Goal: Navigation & Orientation: Find specific page/section

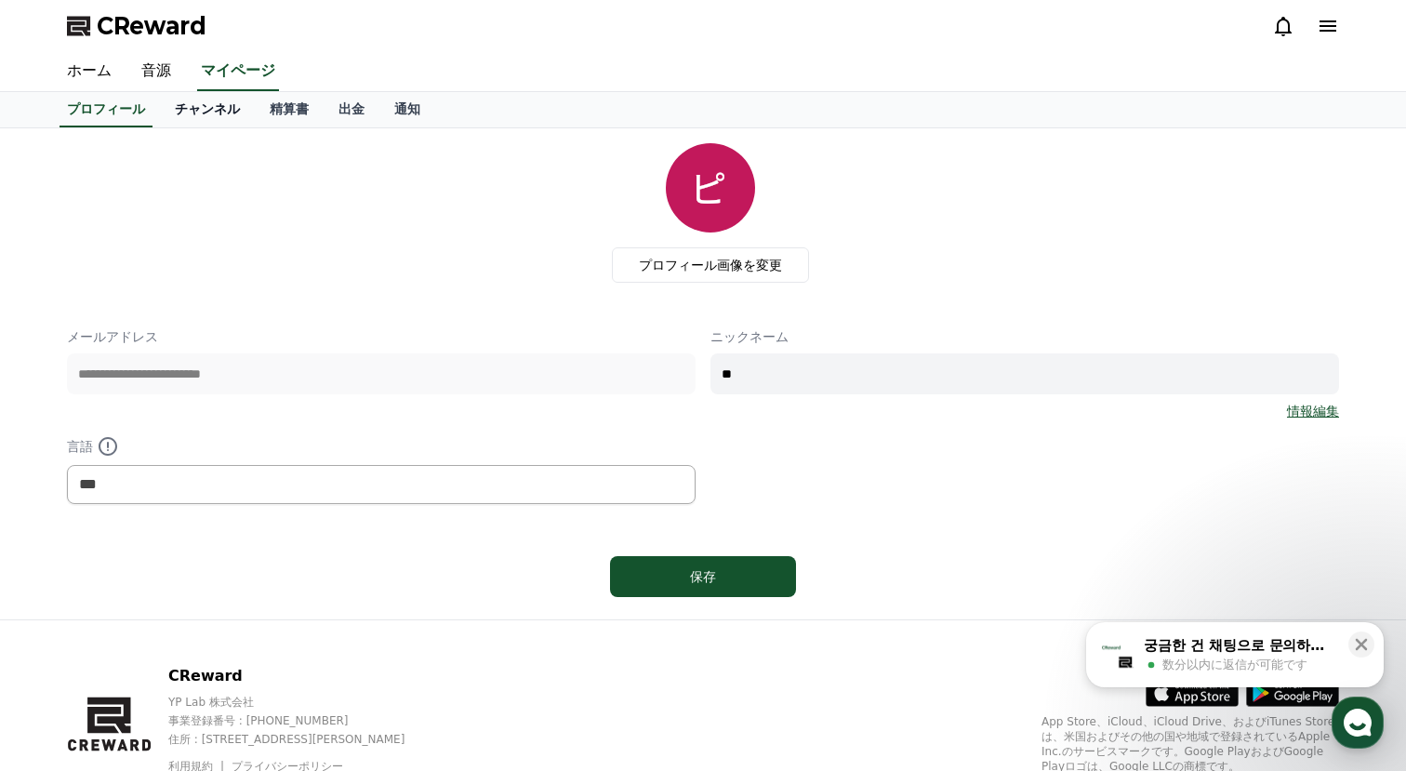
click at [206, 116] on link "チャンネル" at bounding box center [207, 109] width 95 height 35
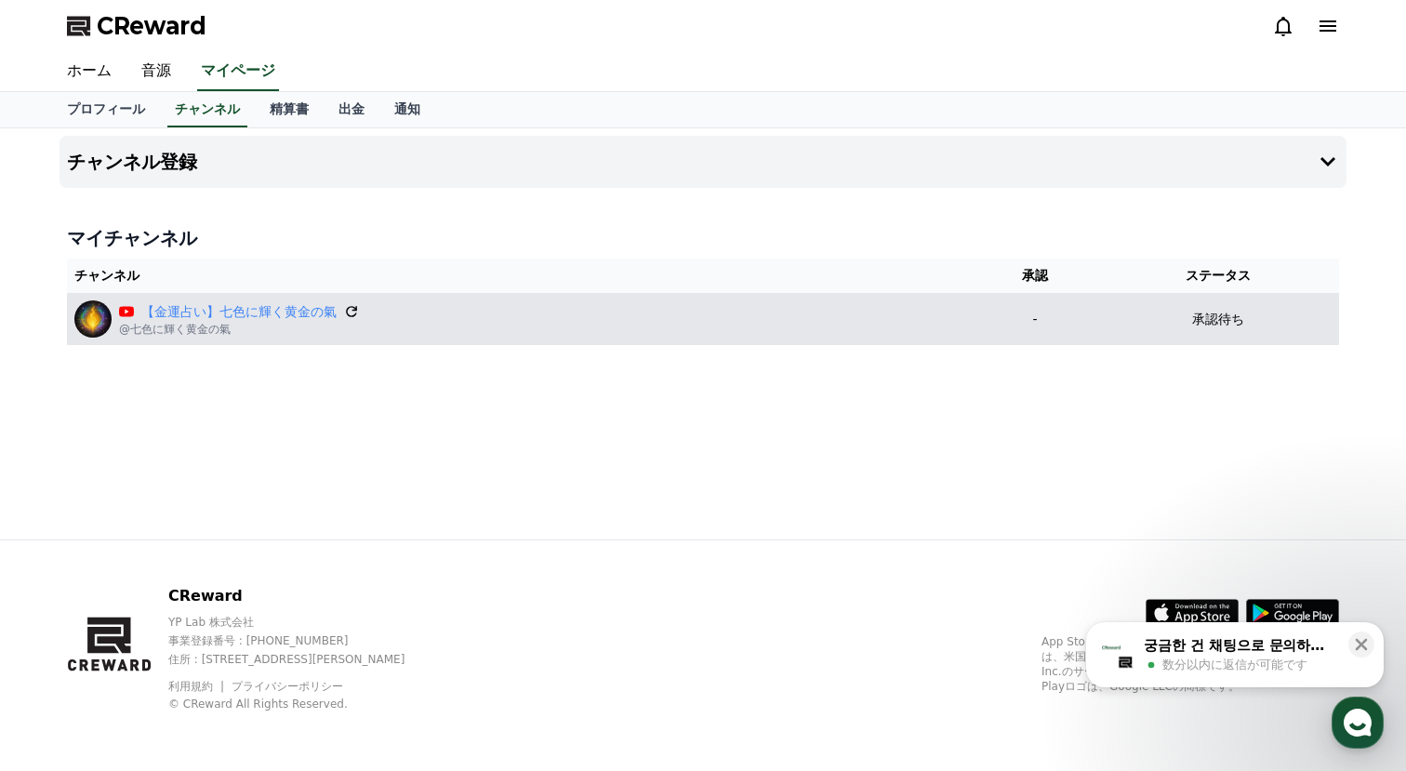
click at [348, 312] on icon at bounding box center [351, 311] width 17 height 17
click at [260, 310] on link "【金運占い】七色に輝く黄金の氣" at bounding box center [238, 312] width 195 height 20
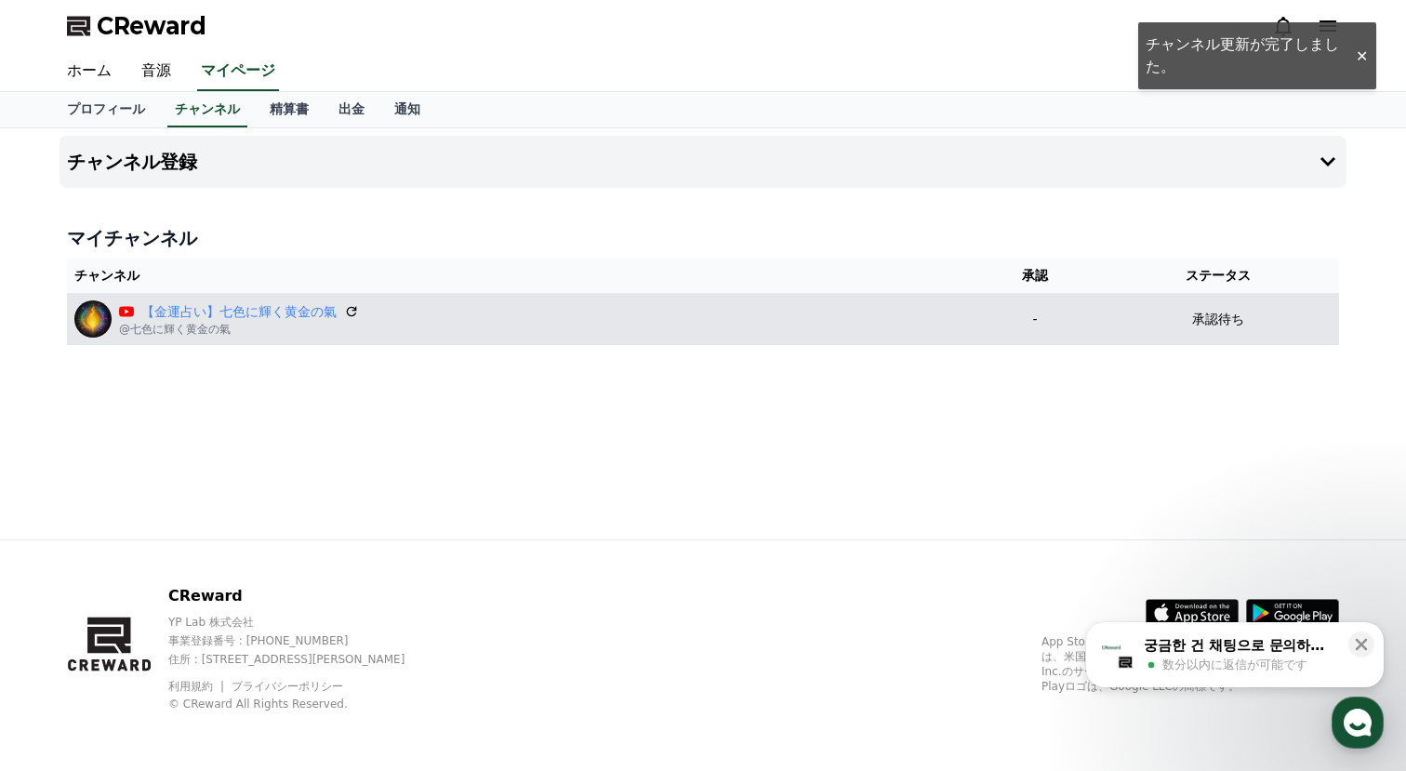
click at [725, 335] on div "【[PERSON_NAME]占い】七色に輝く黄金の氣 @七色に輝く黄金の氣" at bounding box center [520, 318] width 892 height 37
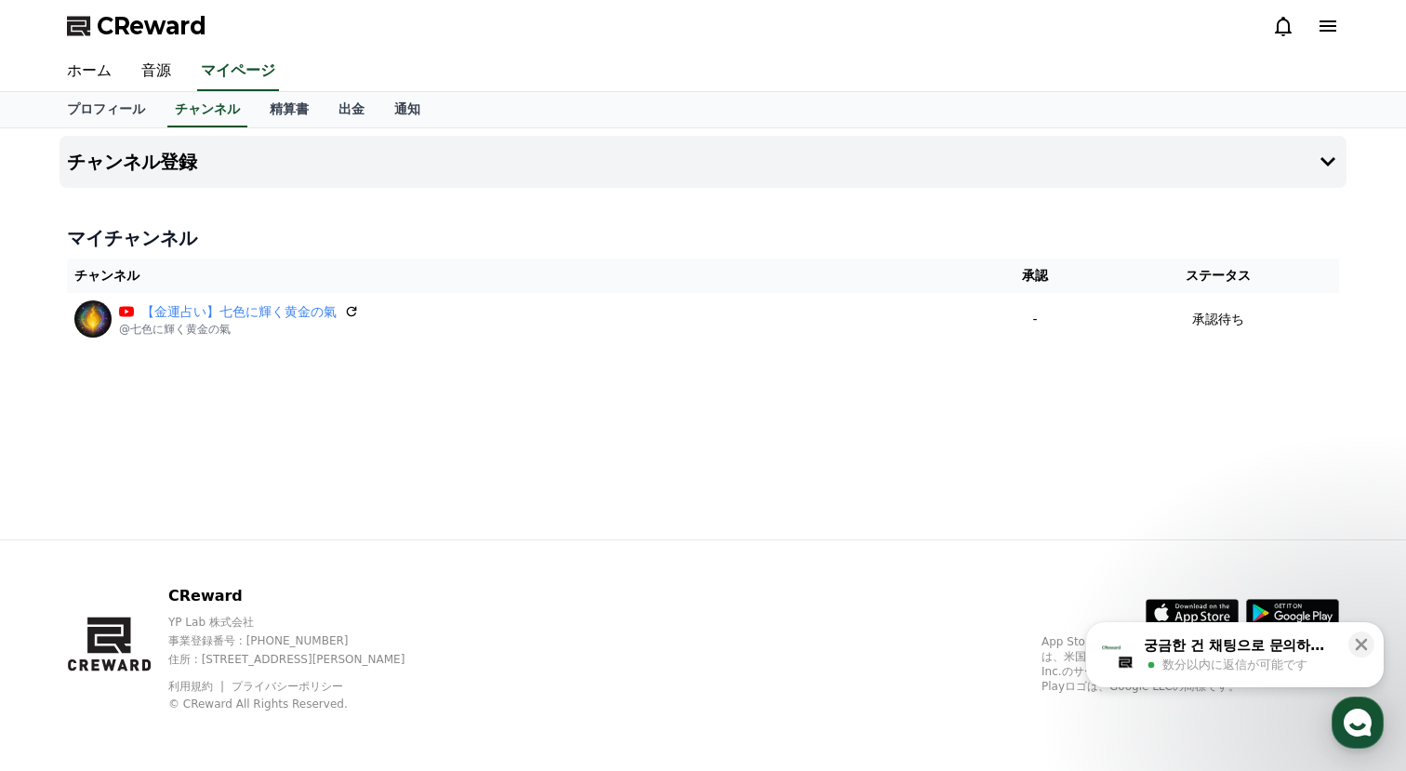
click at [1293, 674] on button "궁금한 건 채팅으로 문의하세요 数分以内に返信が可能です" at bounding box center [1235, 654] width 298 height 65
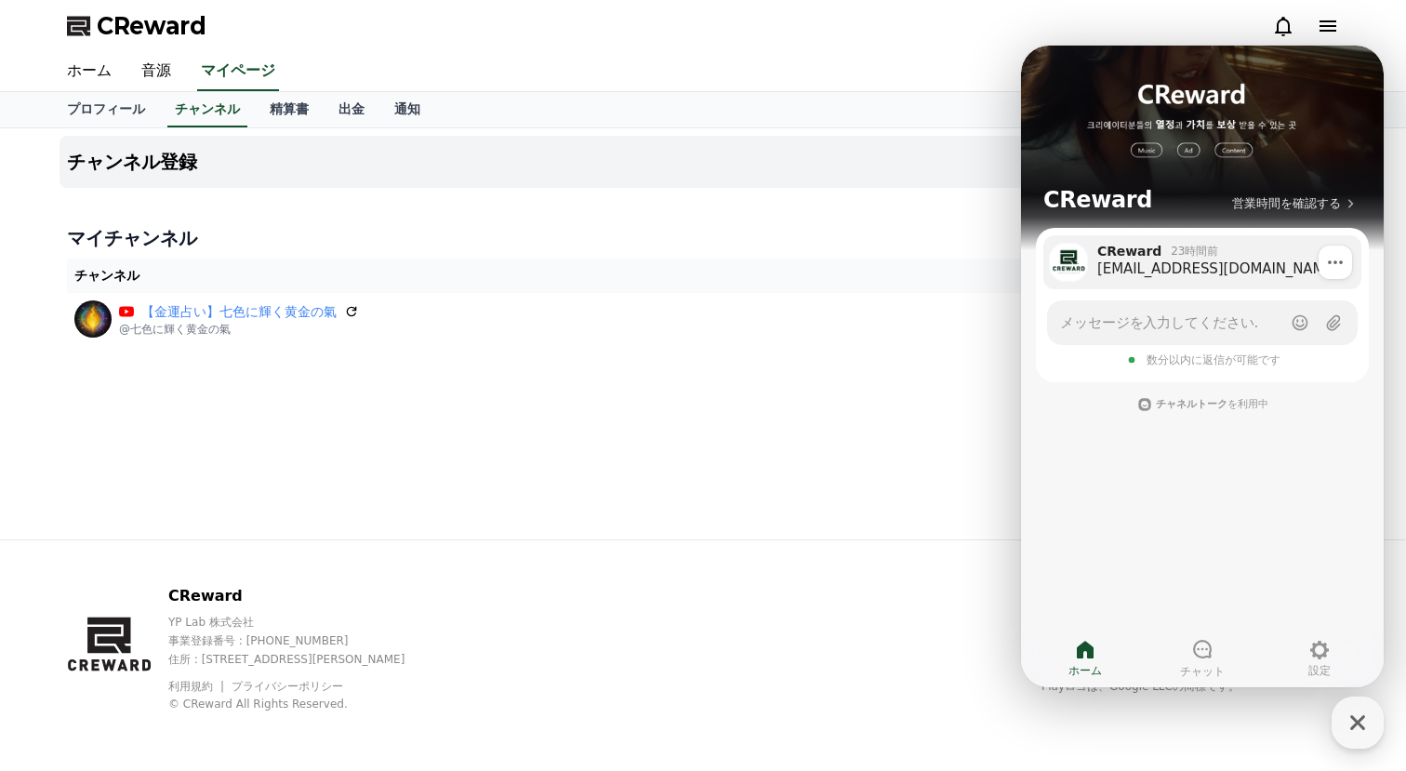
click at [1205, 276] on div "[EMAIL_ADDRESS][DOMAIN_NAME]" at bounding box center [1222, 268] width 251 height 19
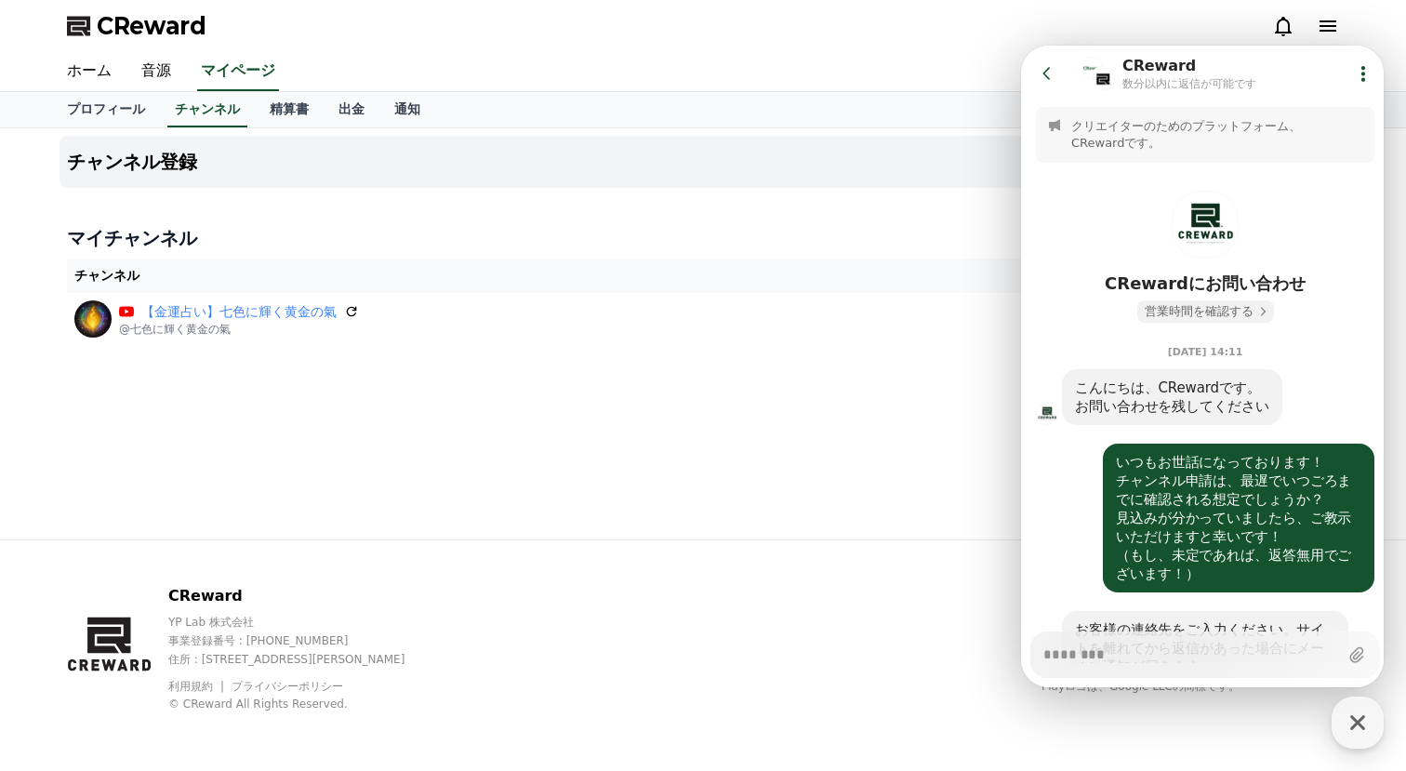
type textarea "*"
click at [1242, 309] on span "営業時間を確認する" at bounding box center [1199, 311] width 109 height 17
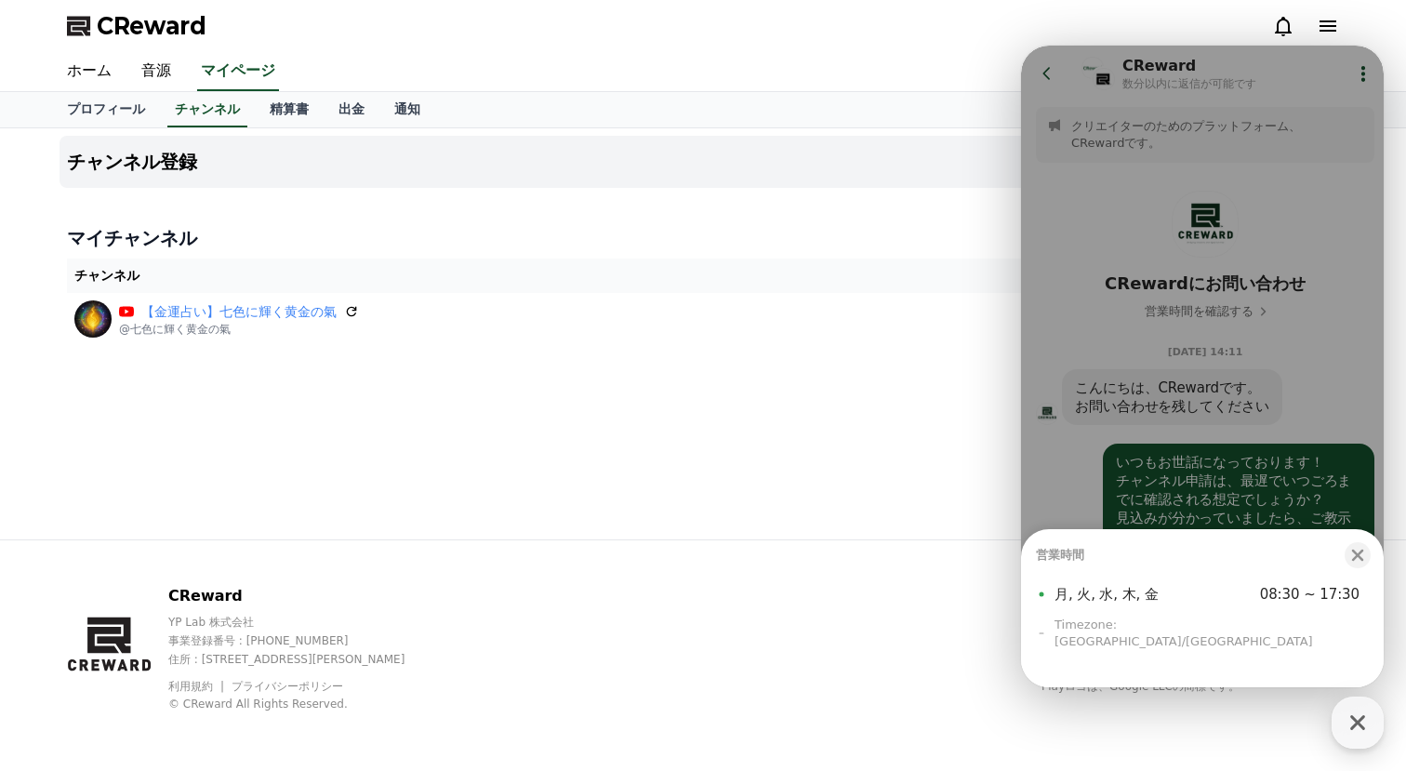
click at [1210, 167] on div "営業時間 Close bottom sheet modal 月, 火, 水, 木, 金 08:30 ~ 17:30 Timezone: [GEOGRAPHIC…" at bounding box center [1202, 367] width 363 height 642
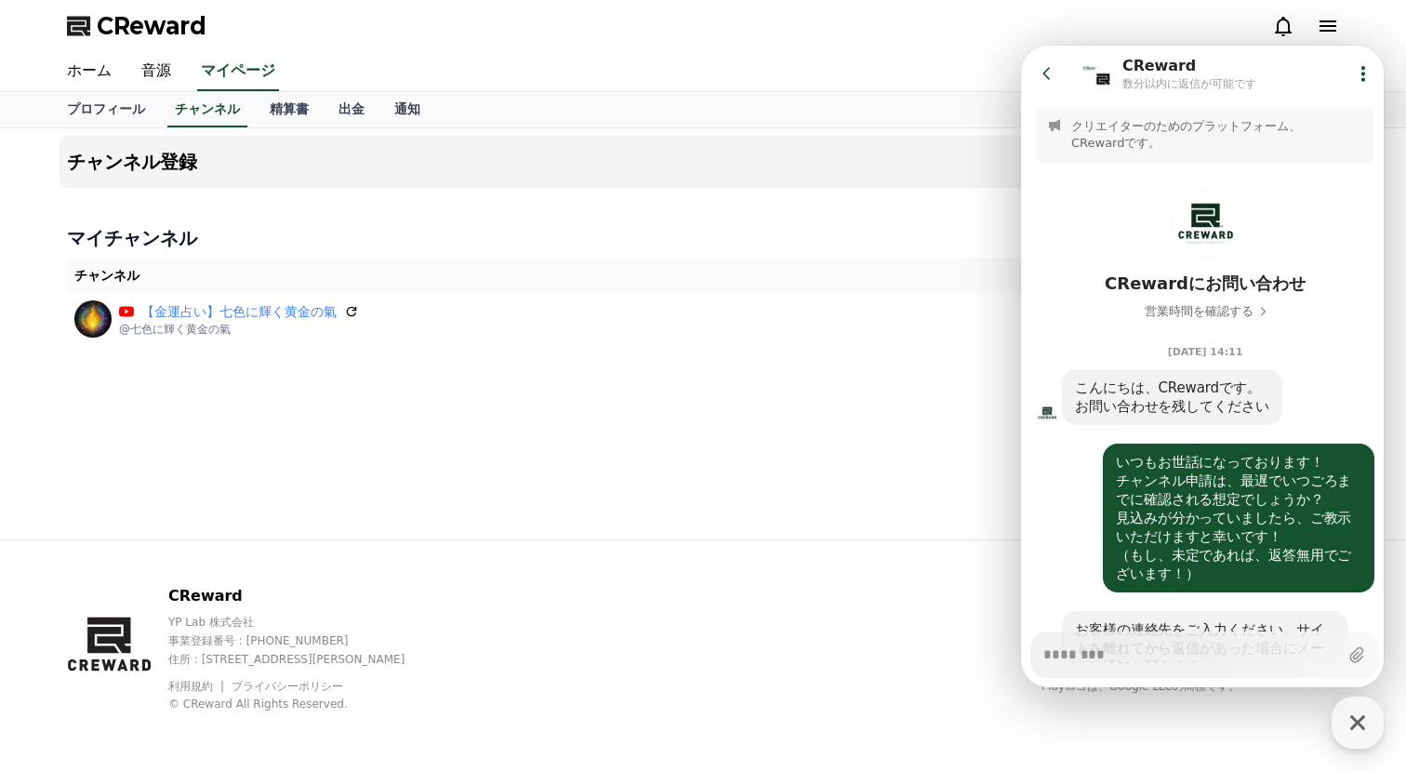
click at [1359, 77] on icon at bounding box center [1363, 73] width 19 height 19
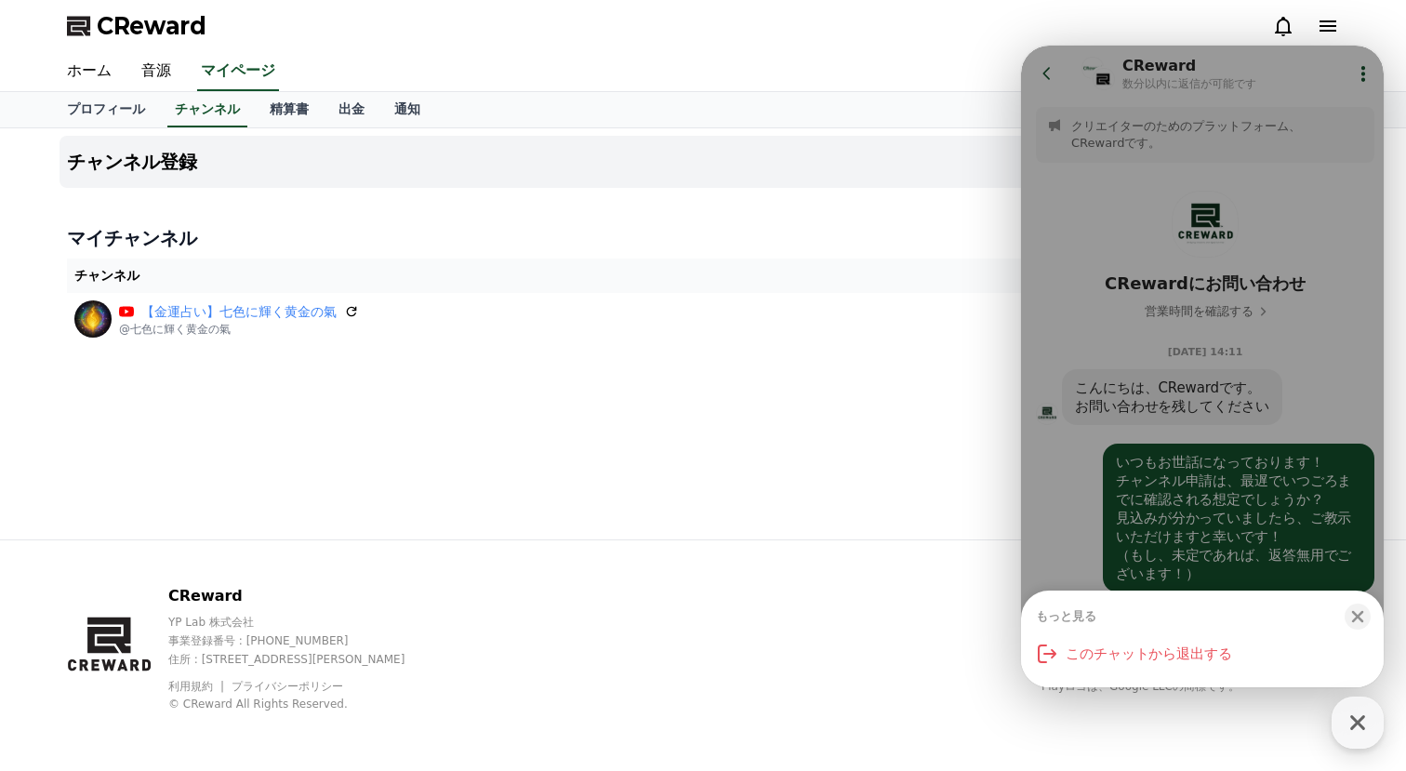
click at [1241, 284] on div "もっと見る Close bottom sheet modal このチャットから退出する" at bounding box center [1202, 367] width 363 height 642
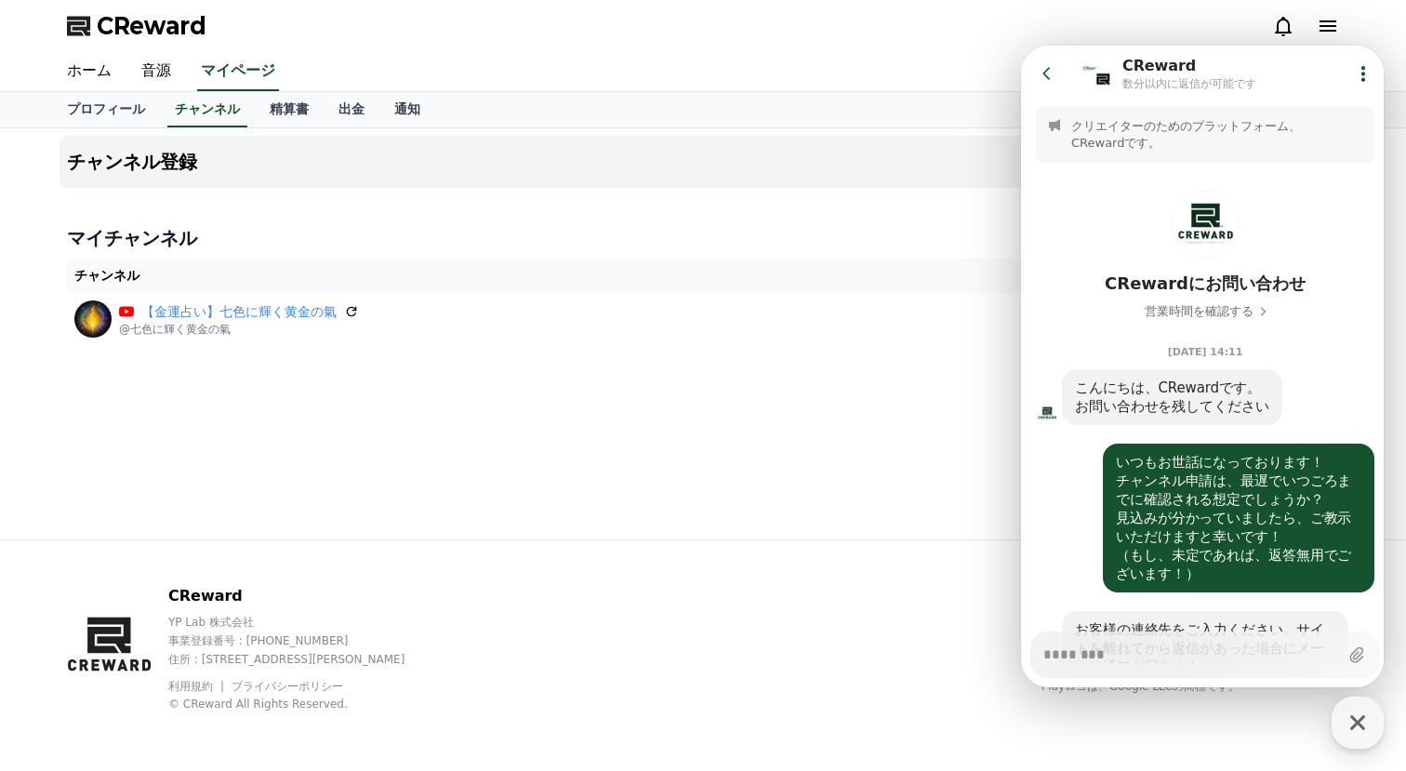
click at [846, 219] on div "マイチャンネル チャンネル 承認 ステータス 【[PERSON_NAME]占い】七色に輝く黄金の氣 @七色に輝く黄金の氣 - 承認待ち" at bounding box center [703, 285] width 1287 height 135
click at [153, 87] on link "音源" at bounding box center [156, 71] width 60 height 39
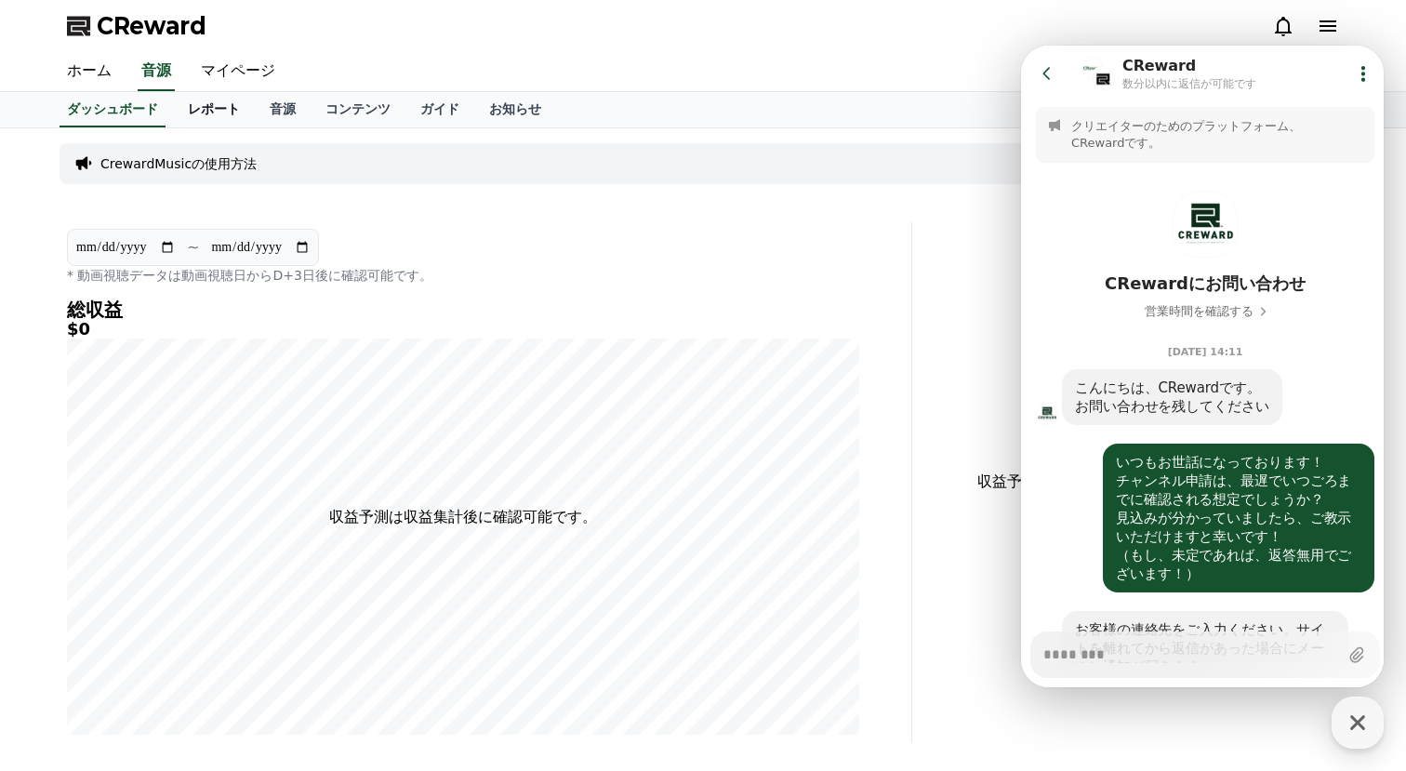
click at [189, 110] on link "レポート" at bounding box center [214, 109] width 82 height 35
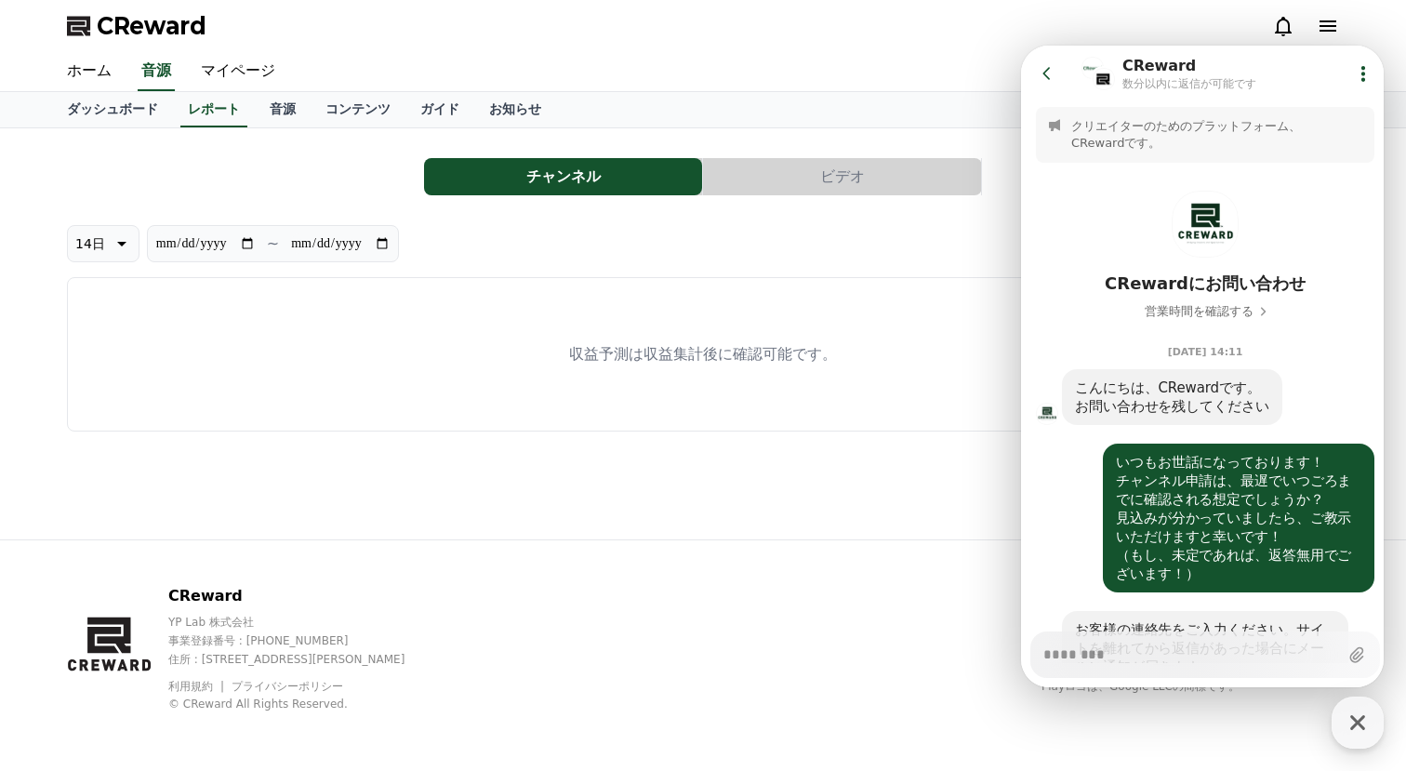
click at [252, 102] on div "ダッシュボード レポート 音源 コンテンツ ガイド お知らせ" at bounding box center [703, 109] width 1302 height 35
click at [288, 106] on link "音源" at bounding box center [283, 109] width 56 height 35
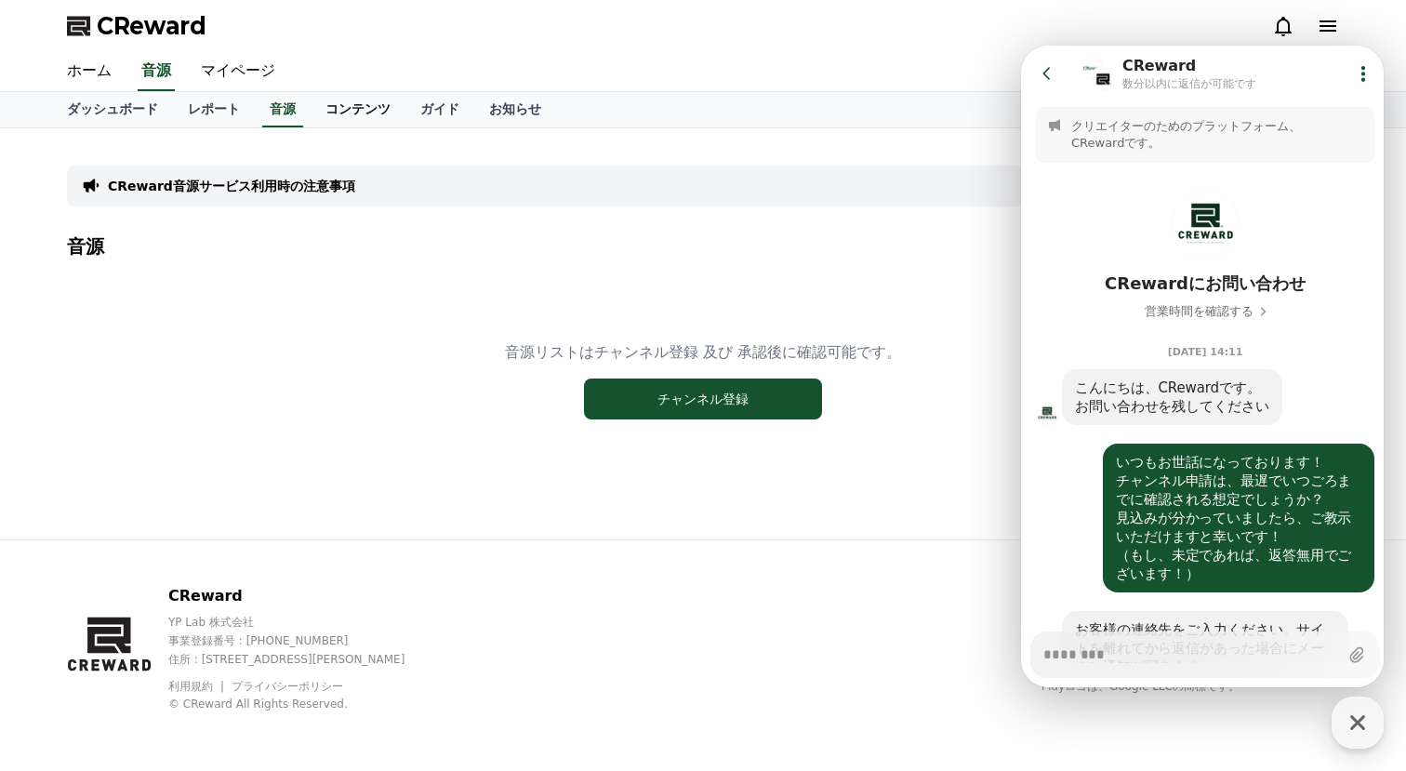
click at [350, 113] on link "コンテンツ" at bounding box center [358, 109] width 95 height 35
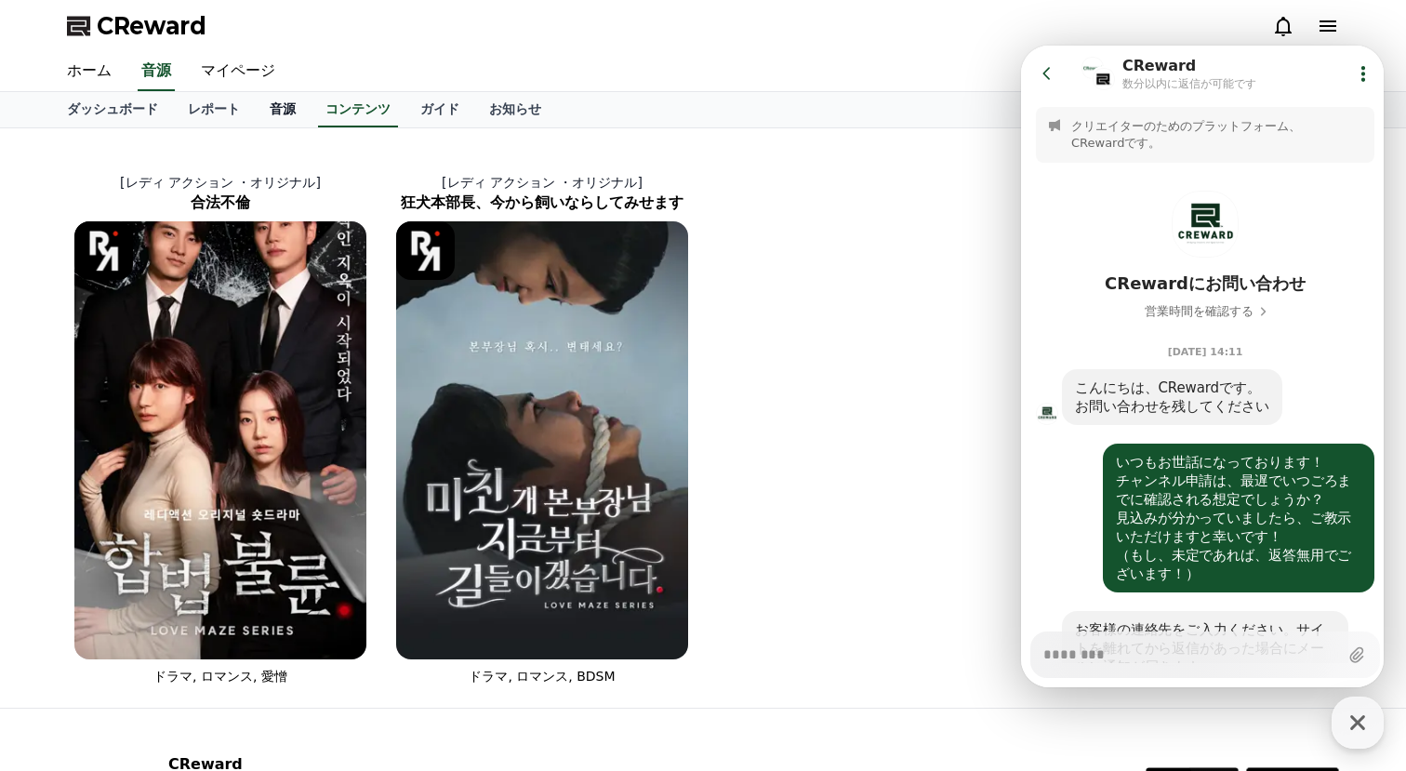
click at [274, 124] on link "音源" at bounding box center [283, 109] width 56 height 35
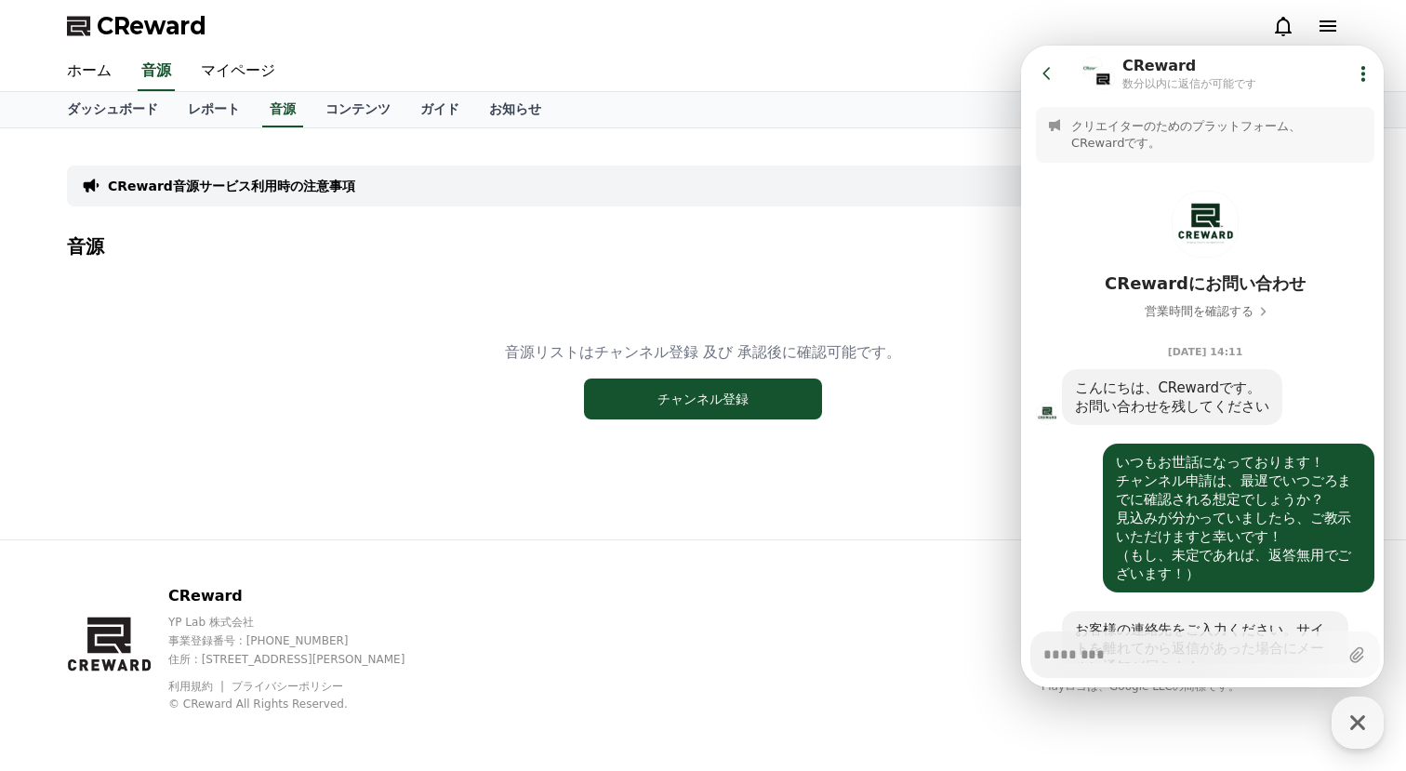
click at [431, 179] on div "CReward音源サービス利用時の注意事項" at bounding box center [703, 186] width 1272 height 41
click at [1032, 84] on button "Go to previous page" at bounding box center [1054, 73] width 49 height 37
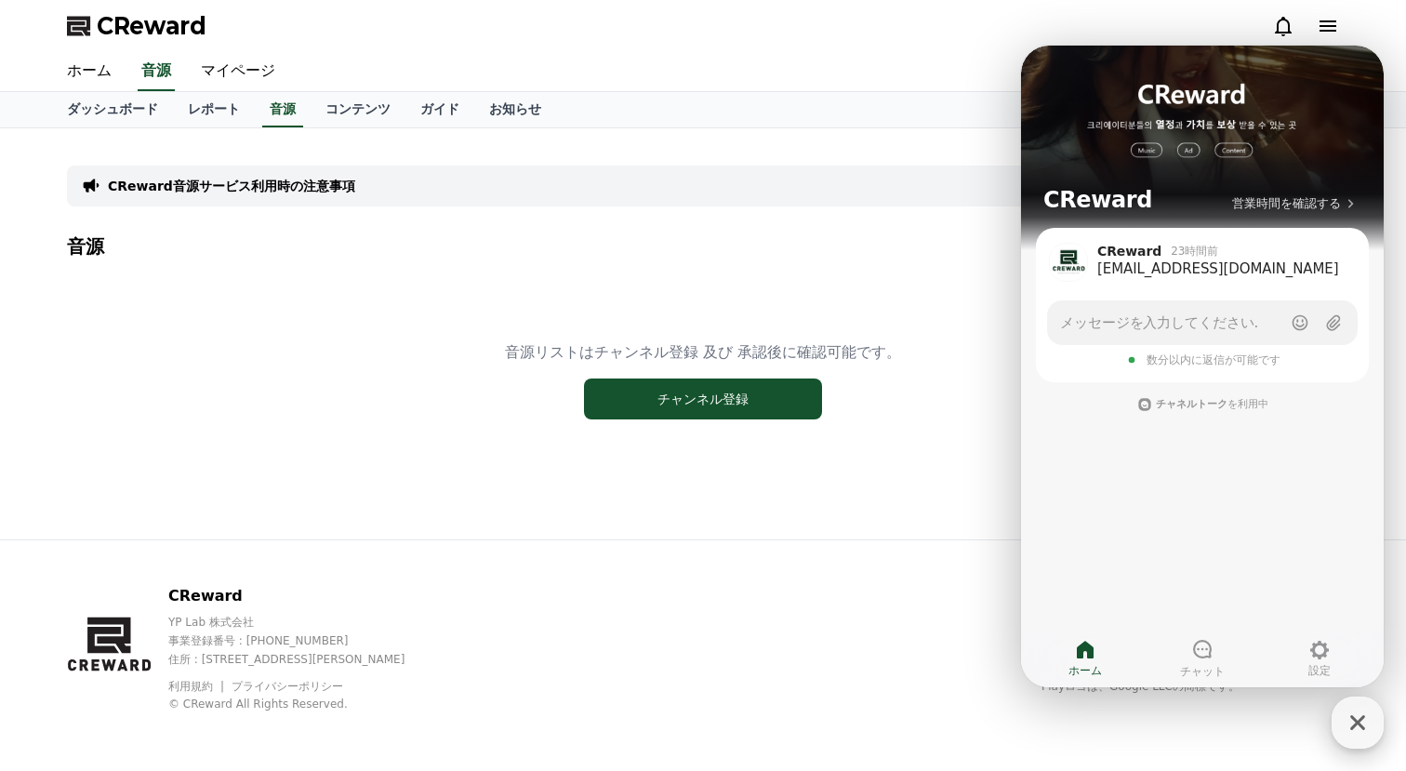
click at [1367, 710] on icon "button" at bounding box center [1357, 722] width 33 height 33
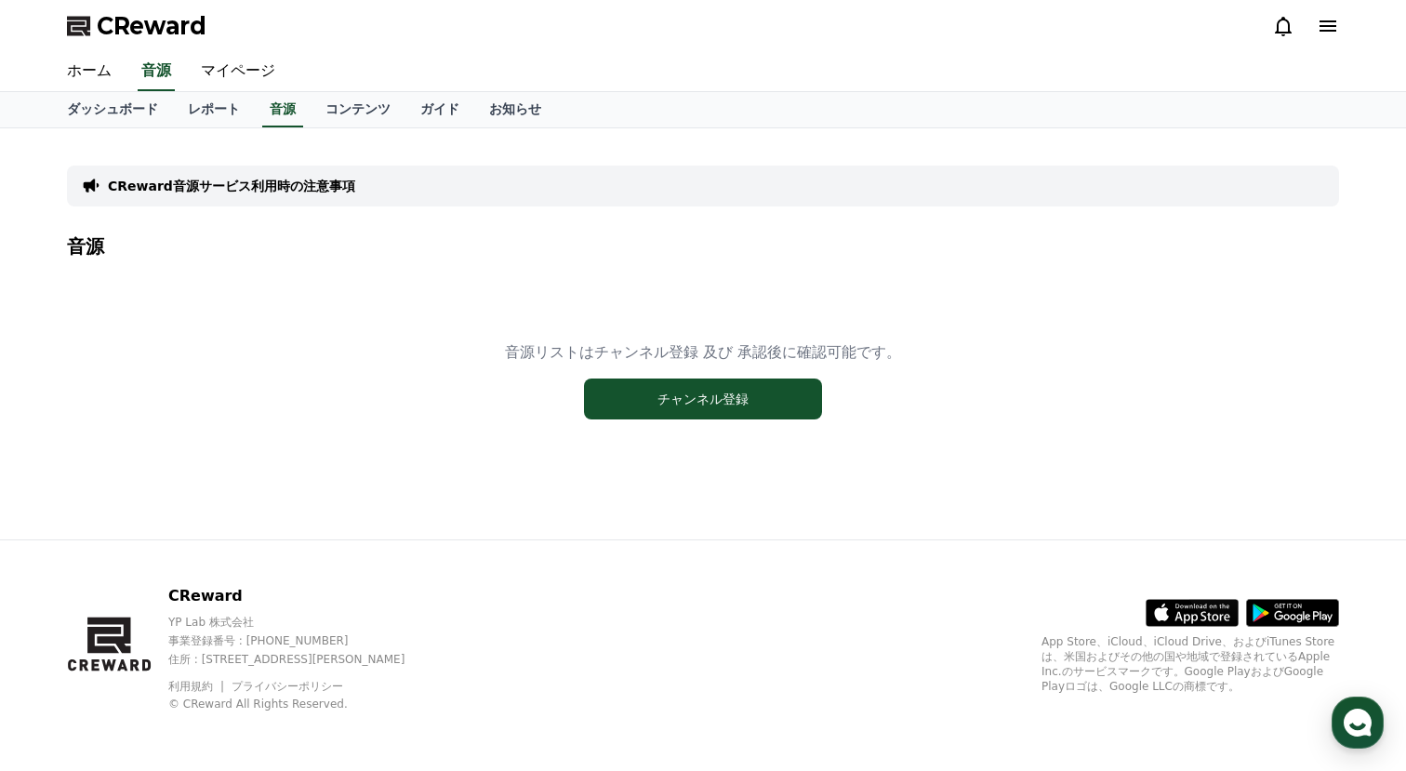
click at [859, 203] on div "CReward音源サービス利用時の注意事項" at bounding box center [703, 186] width 1272 height 41
click at [1210, 615] on icon at bounding box center [1213, 613] width 49 height 28
